Goal: Task Accomplishment & Management: Manage account settings

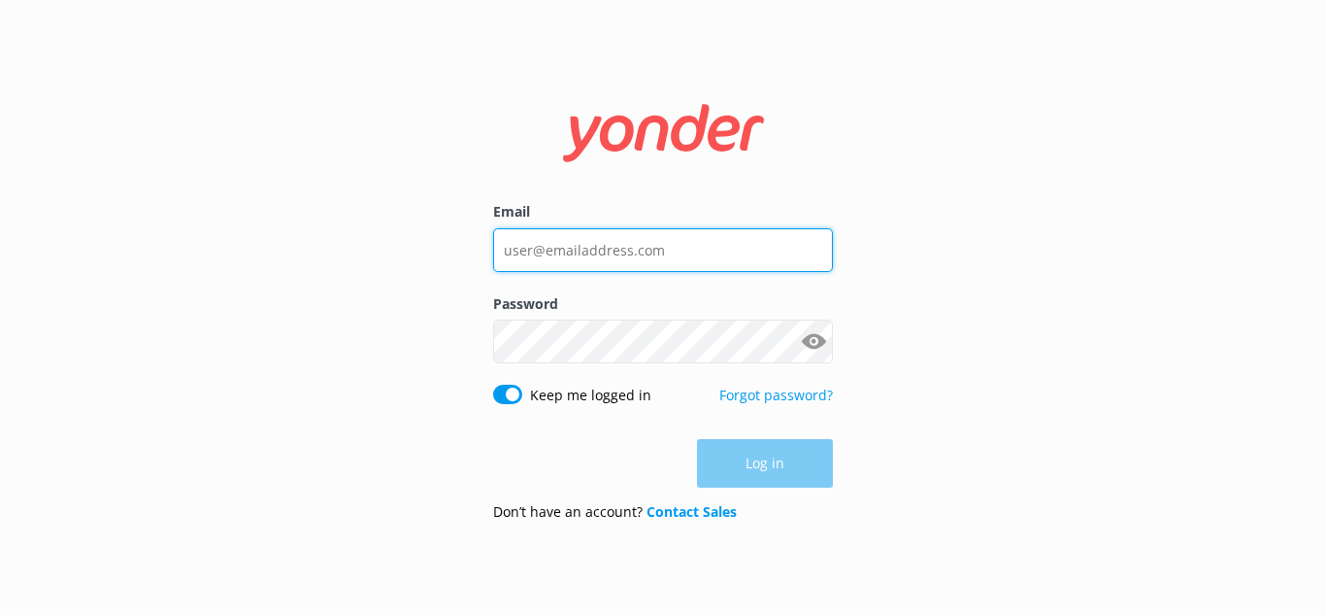
type input "[PERSON_NAME][EMAIL_ADDRESS][DOMAIN_NAME]"
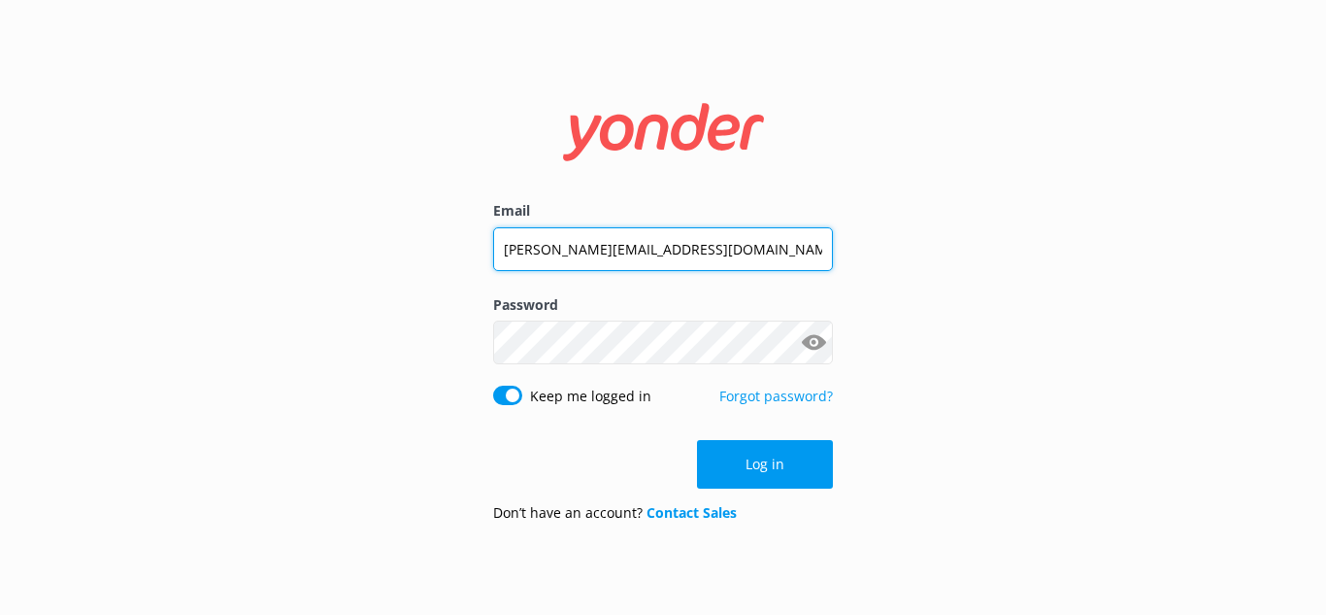
drag, startPoint x: 530, startPoint y: 254, endPoint x: 490, endPoint y: 252, distance: 39.9
click at [490, 252] on div "Email [PERSON_NAME][EMAIL_ADDRESS][DOMAIN_NAME] Password Show password Keep me …" at bounding box center [663, 307] width 388 height 461
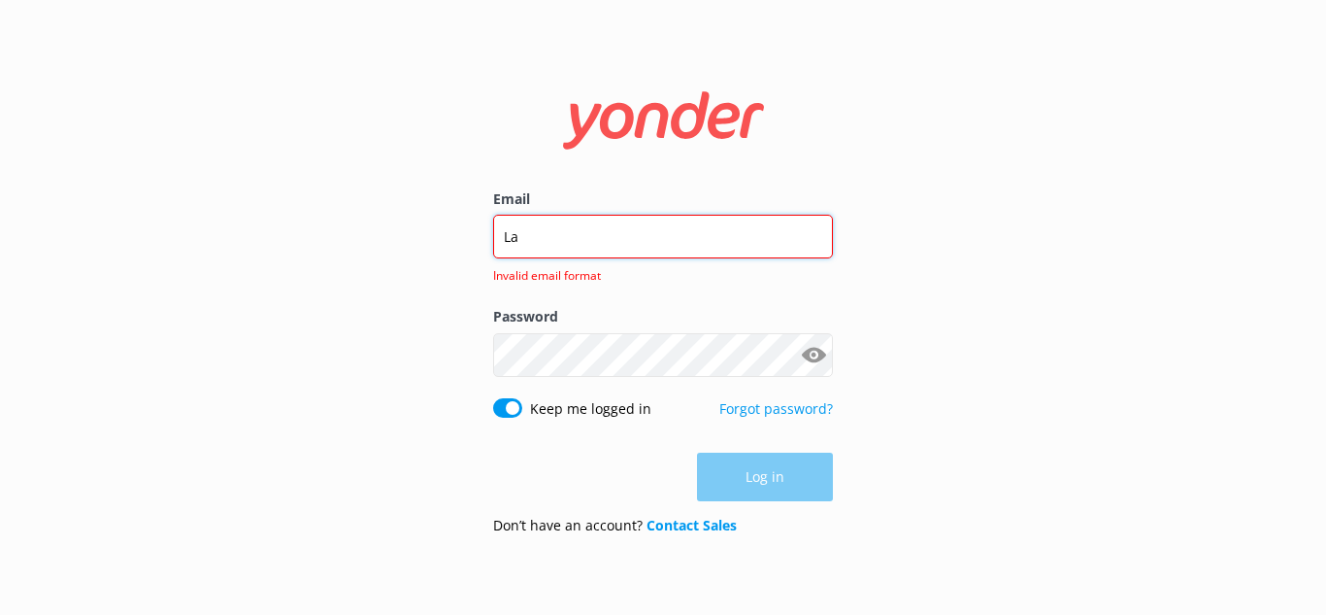
type input "L"
type input "[PERSON_NAME][EMAIL_ADDRESS][DOMAIN_NAME]"
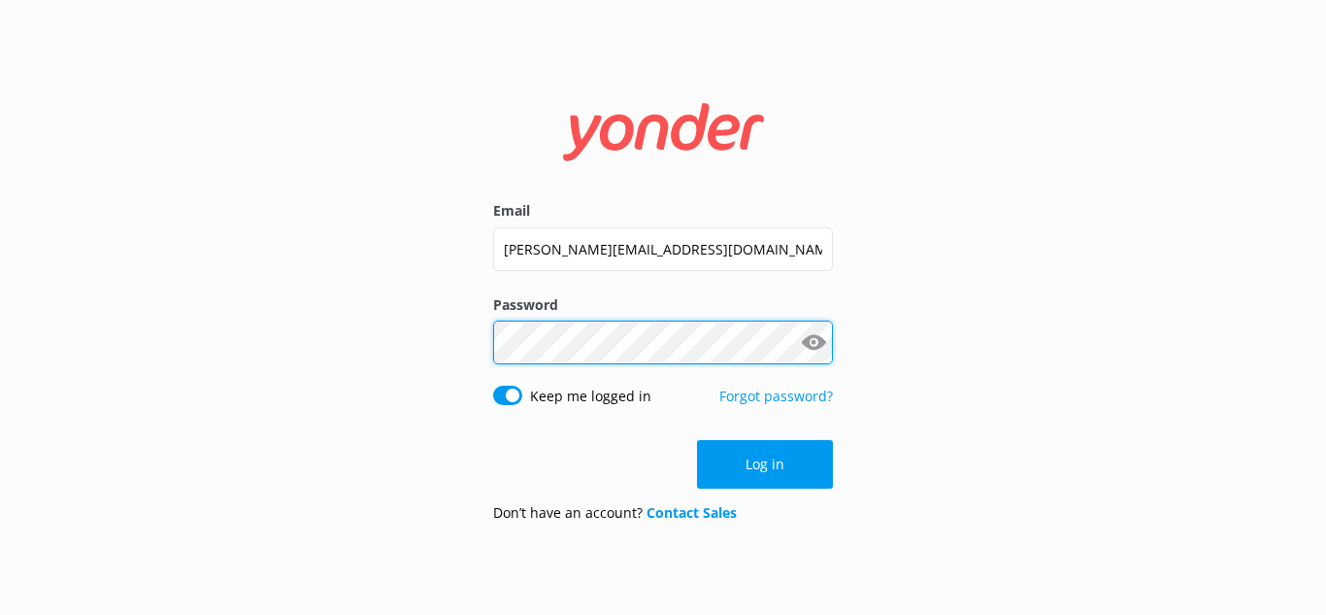
click at [452, 334] on div "Email [PERSON_NAME][EMAIL_ADDRESS][DOMAIN_NAME] Password Show password Keep me …" at bounding box center [663, 307] width 1326 height 615
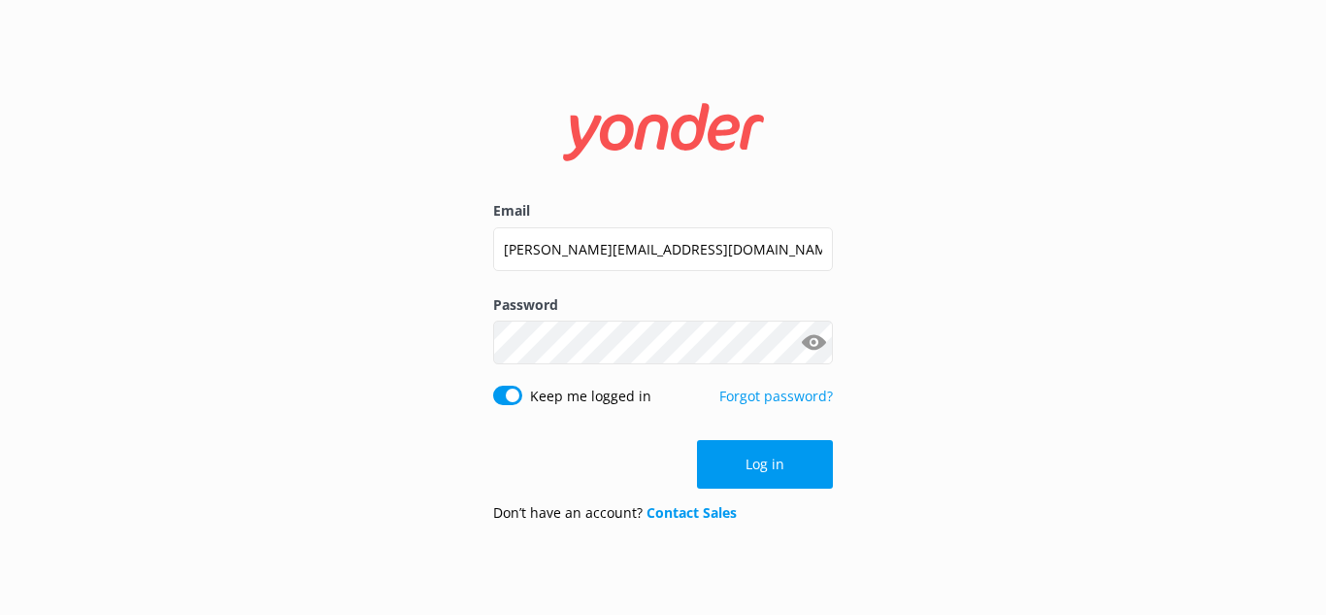
drag, startPoint x: 1040, startPoint y: 288, endPoint x: 1029, endPoint y: 290, distance: 10.9
click at [1040, 288] on div "Email [PERSON_NAME][EMAIL_ADDRESS][DOMAIN_NAME] Password Show password Keep me …" at bounding box center [663, 307] width 1326 height 615
click at [803, 476] on button "Log in" at bounding box center [765, 464] width 136 height 49
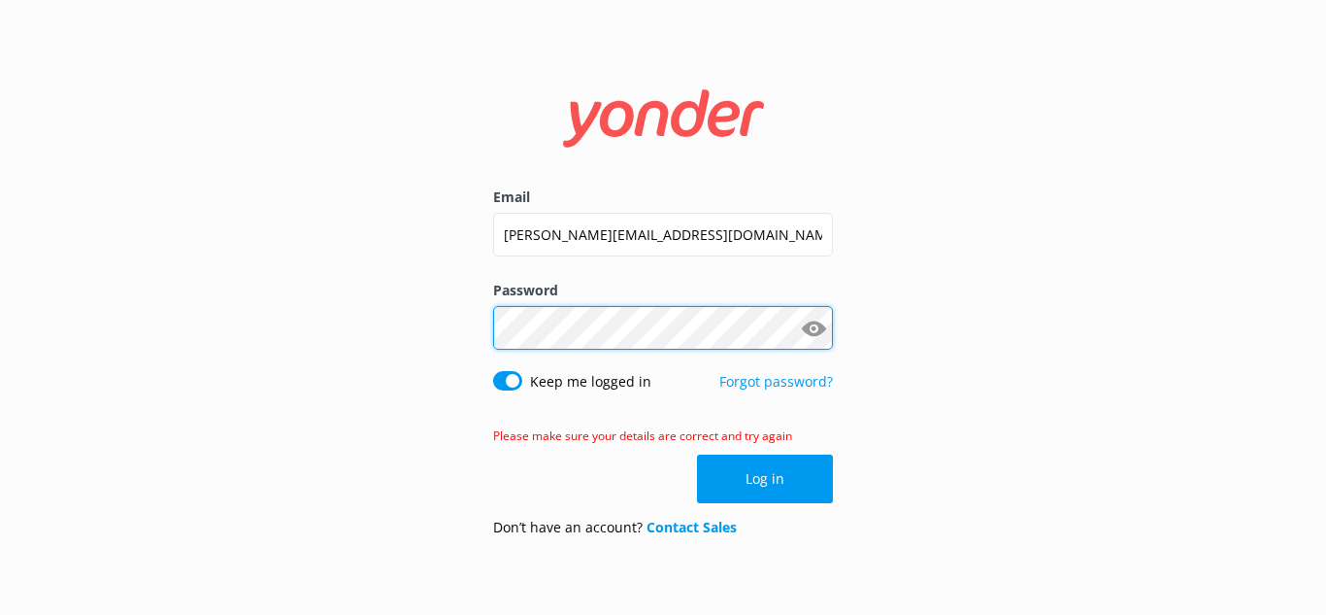
click at [450, 355] on div "Email [PERSON_NAME][EMAIL_ADDRESS][DOMAIN_NAME] Password Show password Keep me …" at bounding box center [663, 307] width 1326 height 615
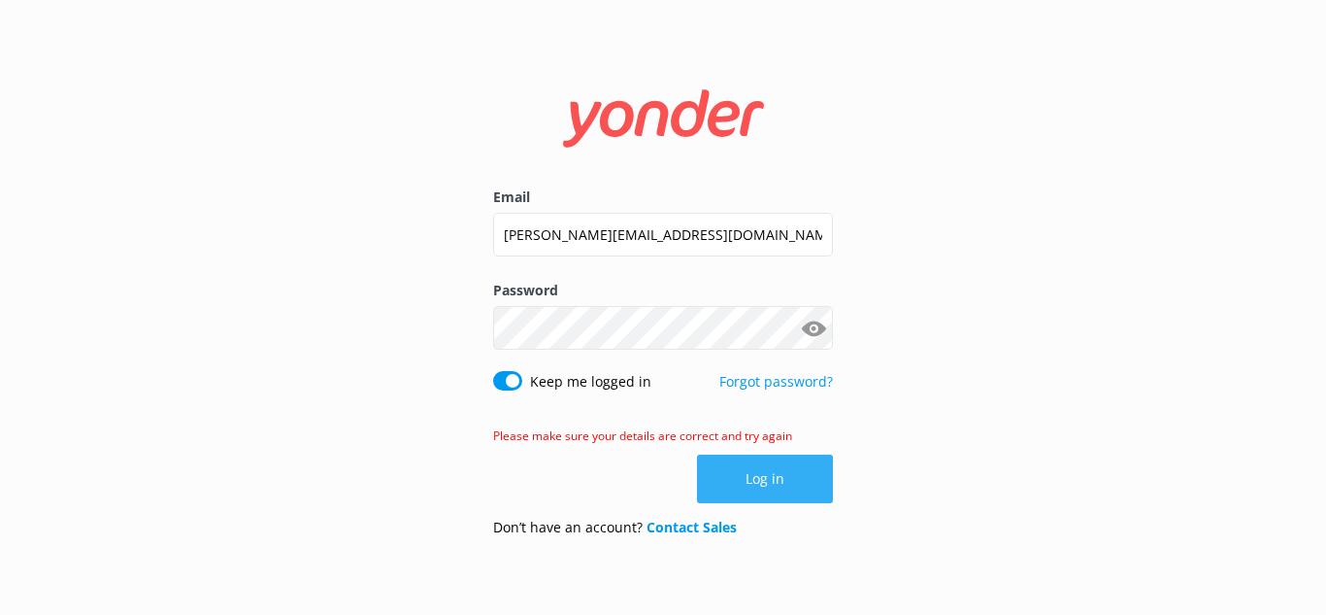
click at [793, 488] on button "Log in" at bounding box center [765, 478] width 136 height 49
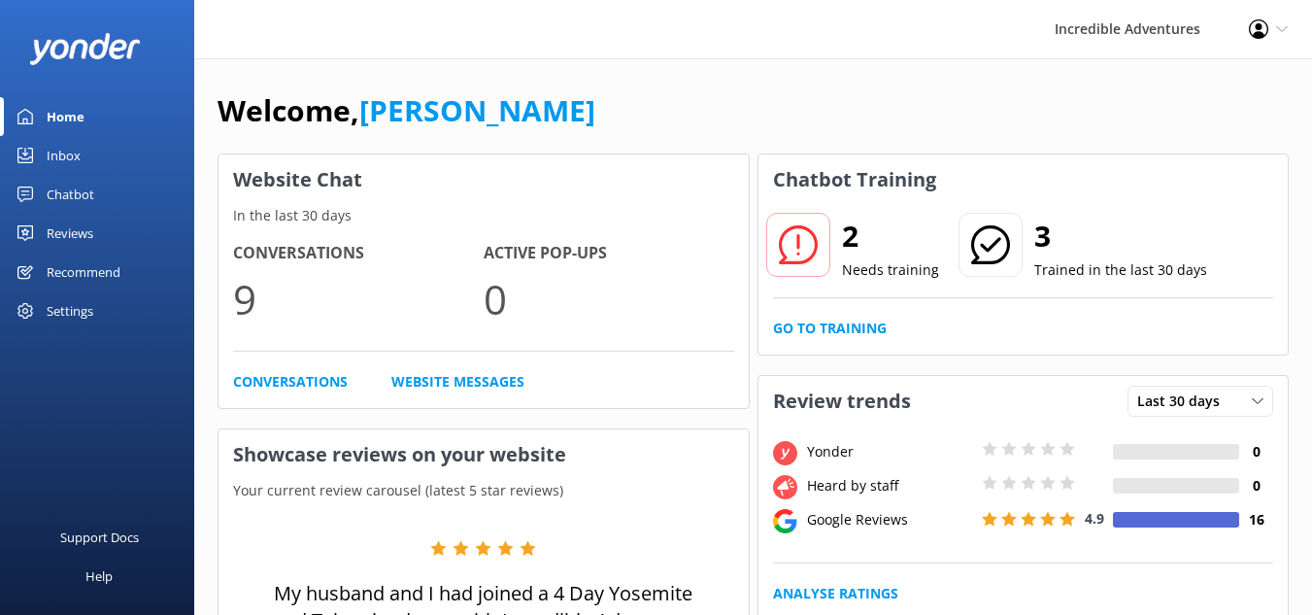
click at [813, 271] on div at bounding box center [798, 245] width 64 height 64
click at [916, 283] on div "2 Needs training 3 Trained in the last 30 days" at bounding box center [1023, 258] width 501 height 79
click at [887, 272] on p "Needs training" at bounding box center [890, 269] width 97 height 21
click at [854, 333] on link "Go to Training" at bounding box center [830, 327] width 114 height 21
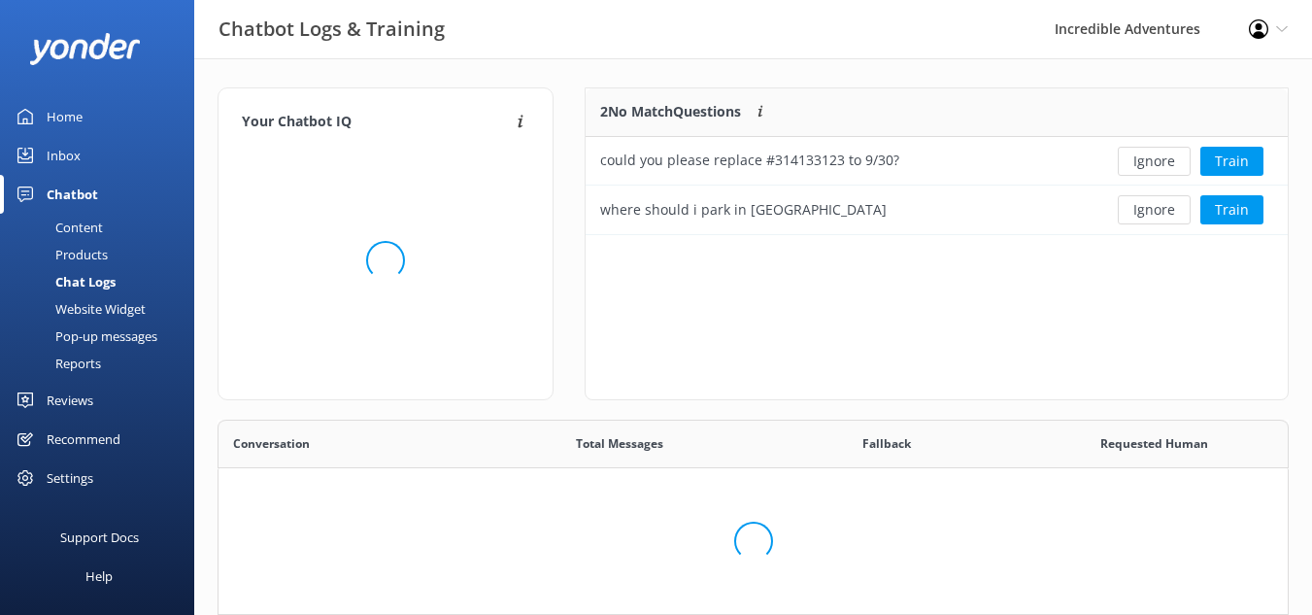
scroll to position [540, 1056]
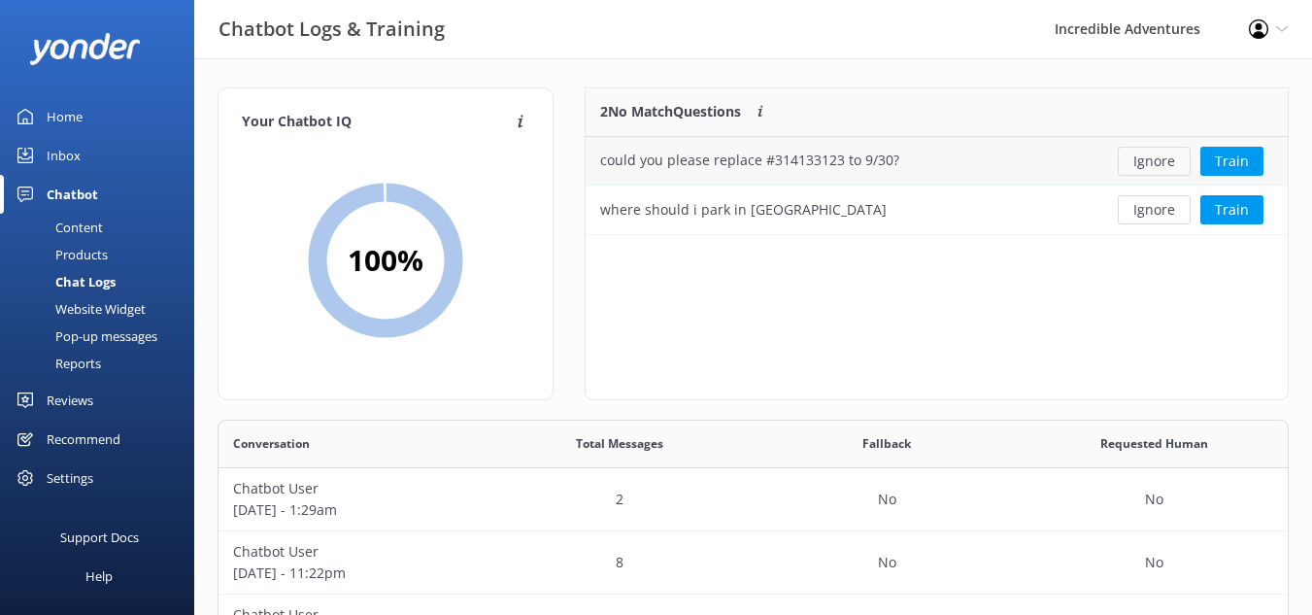
click at [1158, 164] on button "Ignore" at bounding box center [1153, 161] width 73 height 29
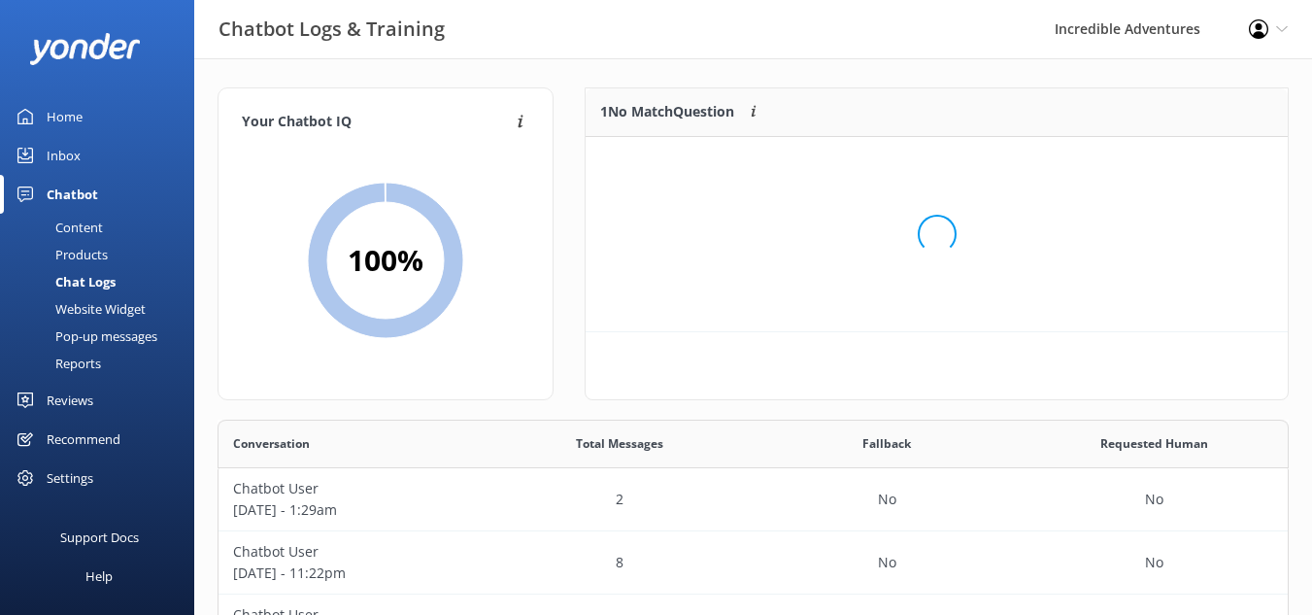
scroll to position [83, 686]
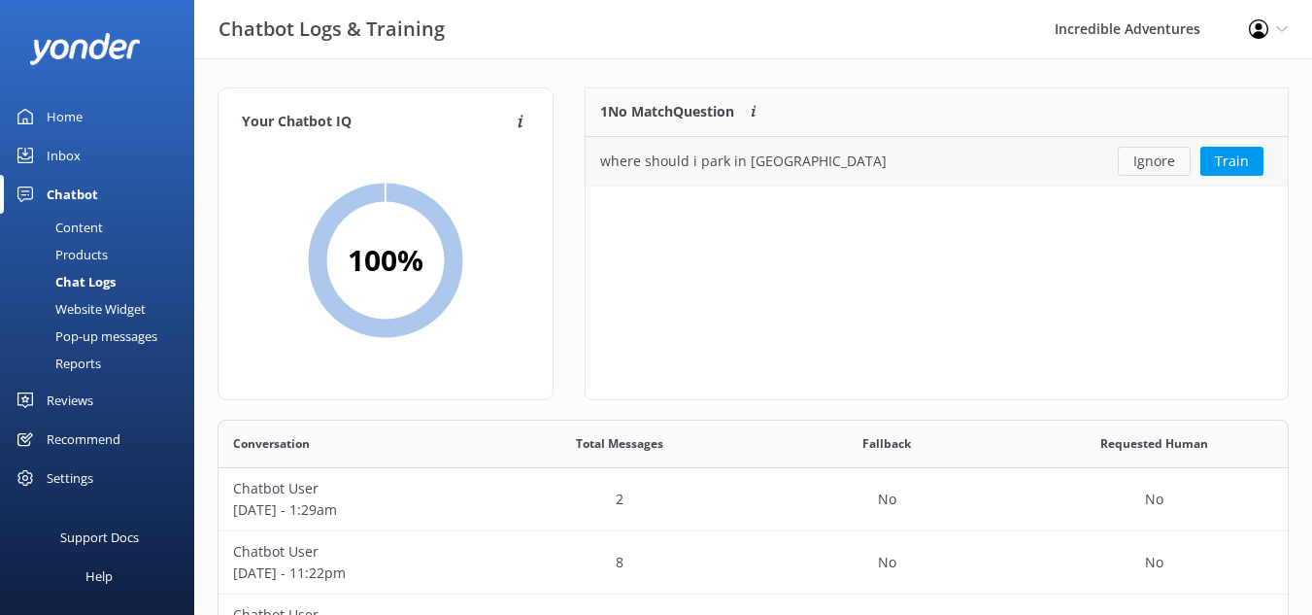
click at [1171, 173] on button "Ignore" at bounding box center [1153, 161] width 73 height 29
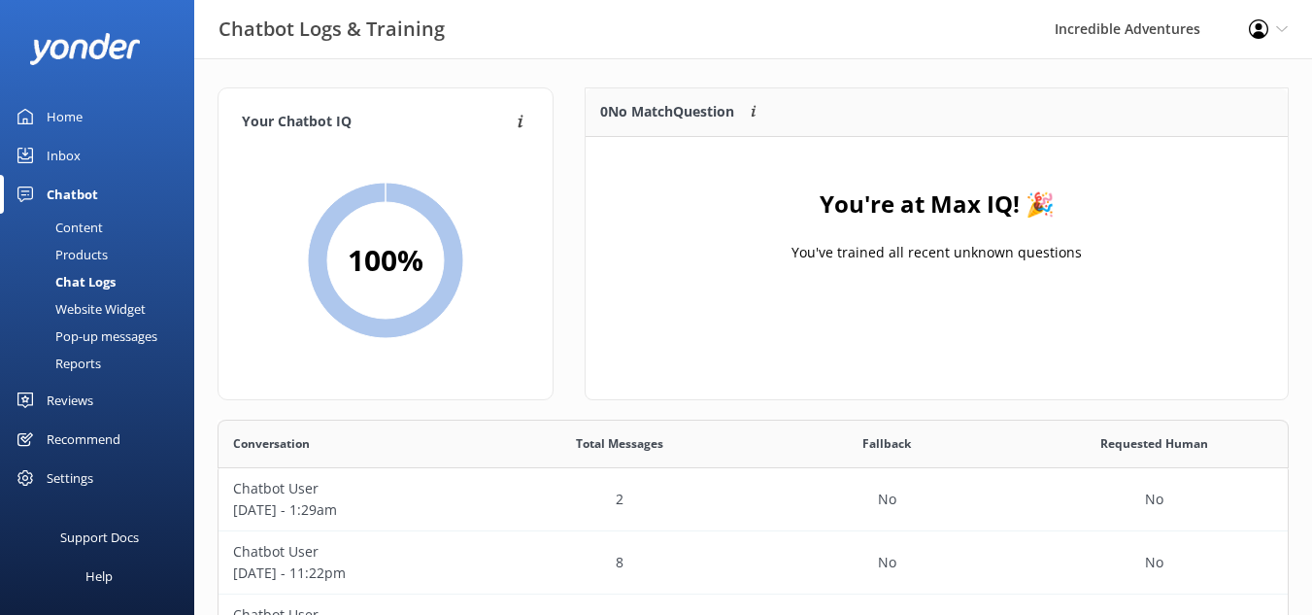
click at [50, 116] on div "Home" at bounding box center [65, 116] width 36 height 39
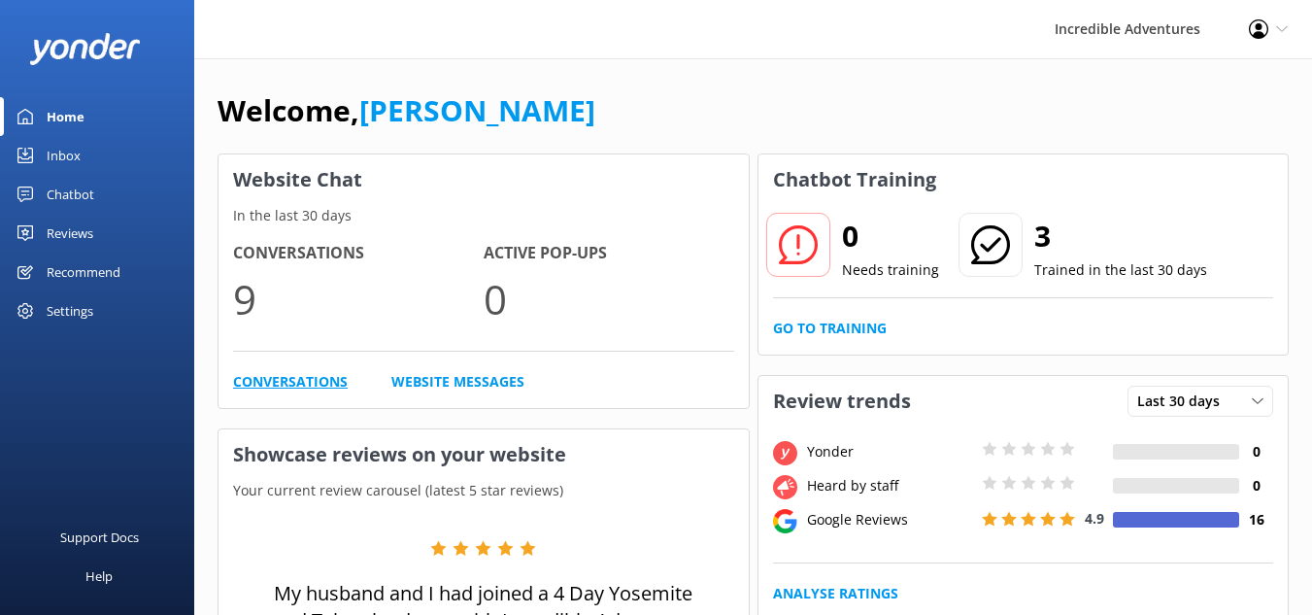
click at [280, 376] on link "Conversations" at bounding box center [290, 381] width 115 height 21
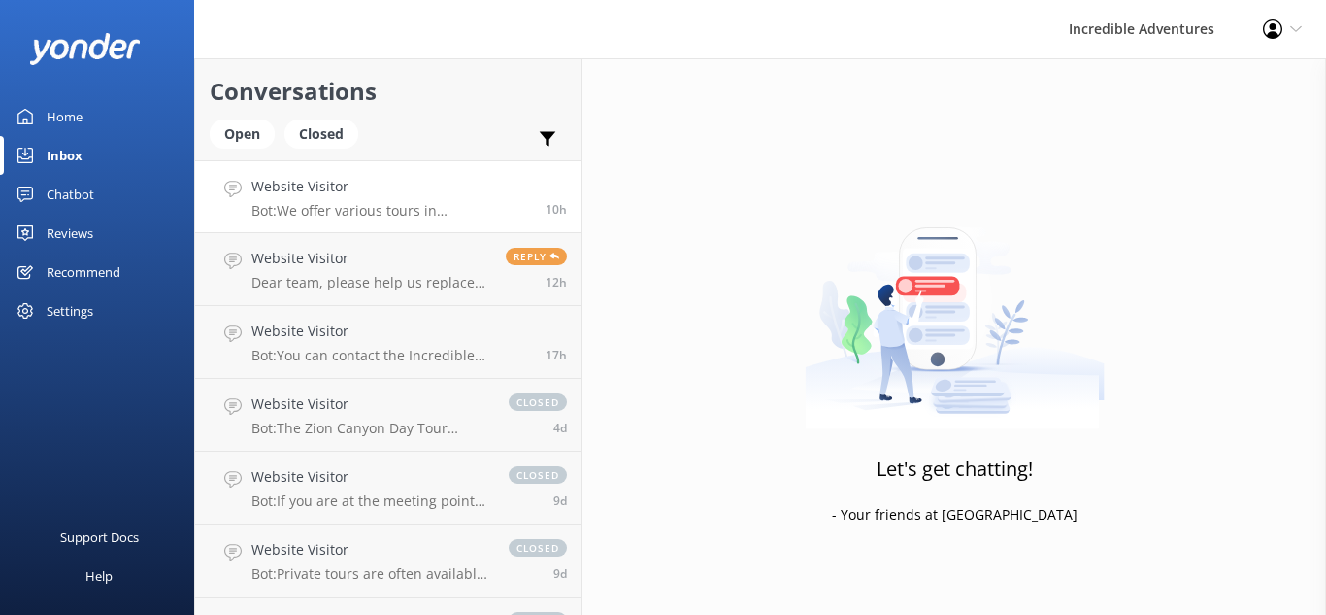
click at [364, 210] on p "Bot: We offer various tours in [GEOGRAPHIC_DATA]! Check out all our Yosemite To…" at bounding box center [391, 210] width 280 height 17
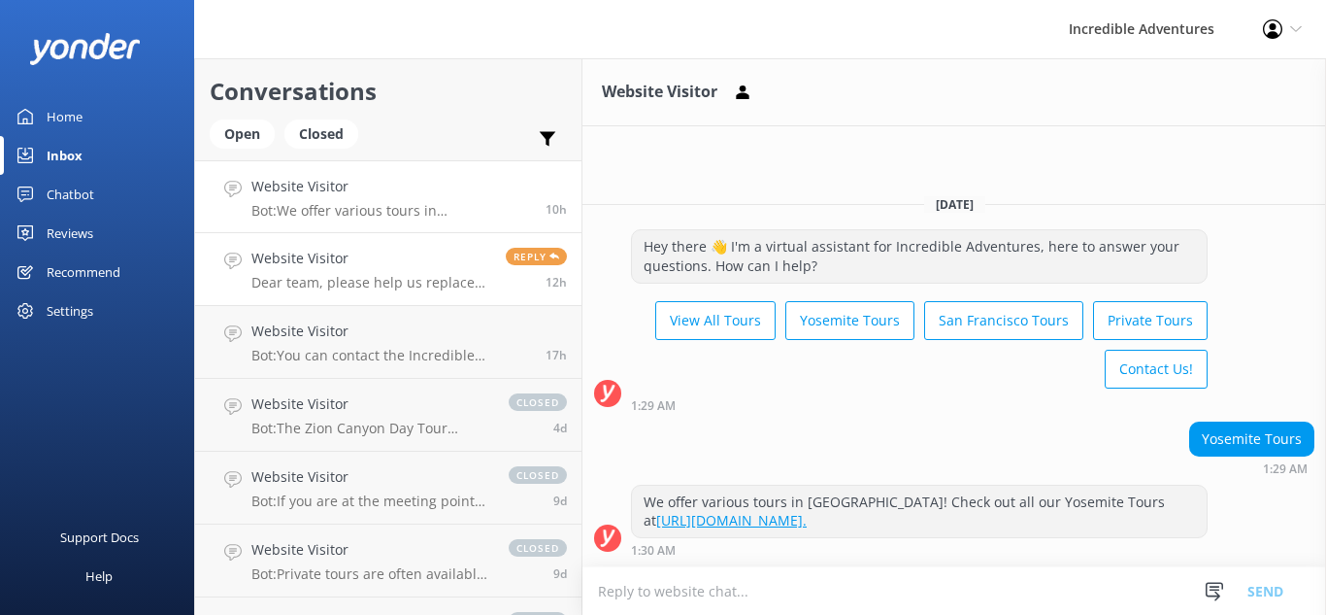
click at [351, 287] on p "Dear team, please help us replace this guest to 9/30 Yosemite Day Tour . thanks!" at bounding box center [371, 282] width 240 height 17
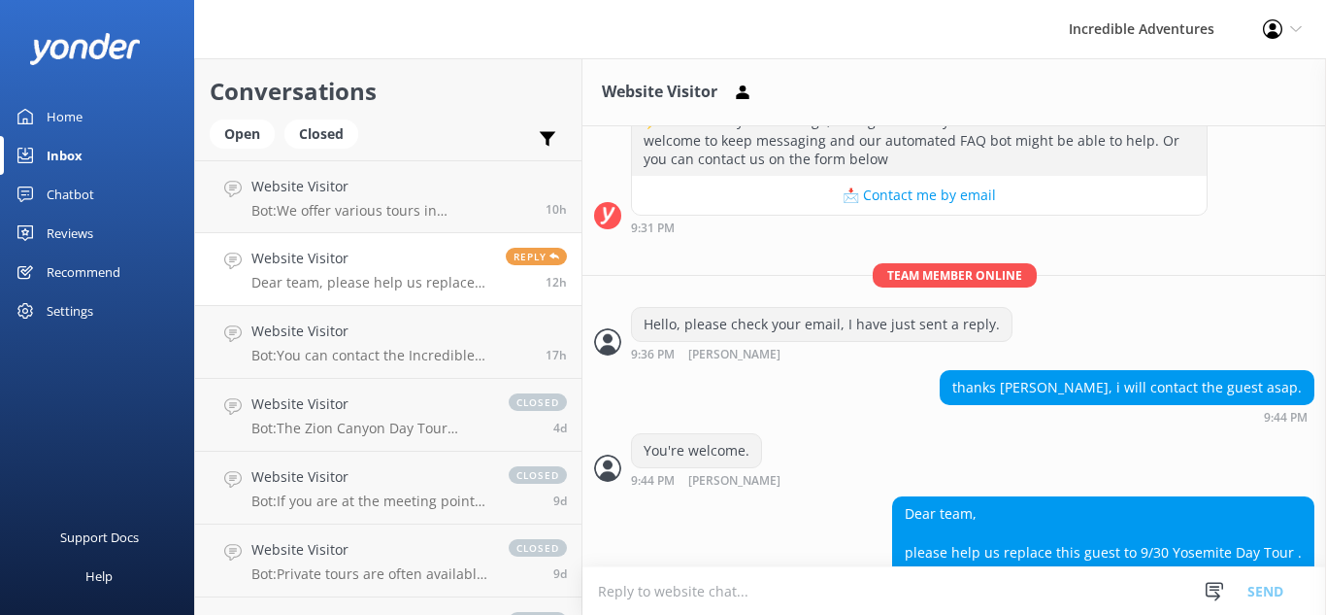
scroll to position [522, 0]
